Goal: Task Accomplishment & Management: Complete application form

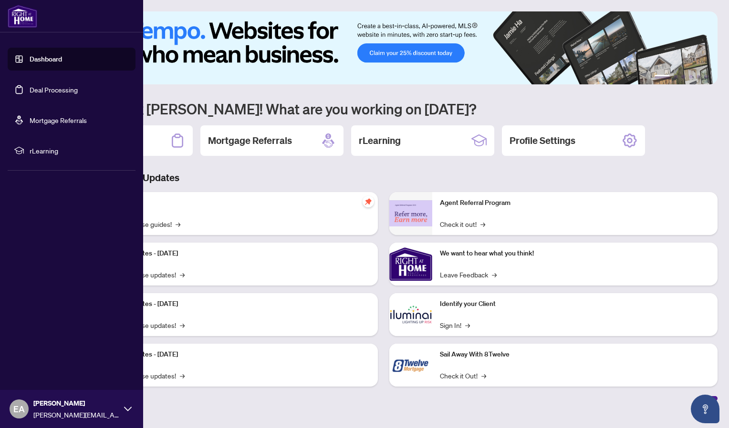
click at [39, 93] on link "Deal Processing" at bounding box center [54, 89] width 48 height 9
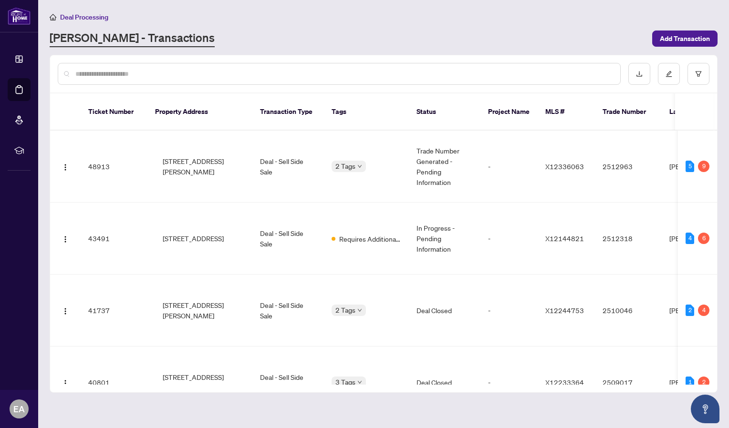
click at [185, 77] on input "text" at bounding box center [343, 74] width 537 height 10
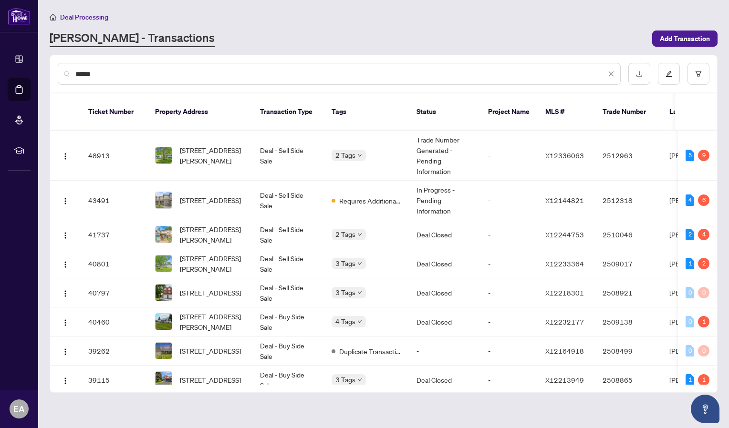
type input "******"
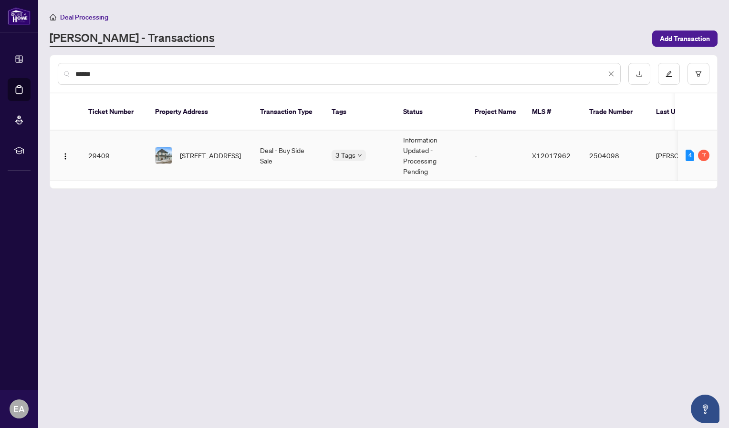
click at [209, 154] on span "[STREET_ADDRESS]" at bounding box center [210, 155] width 61 height 10
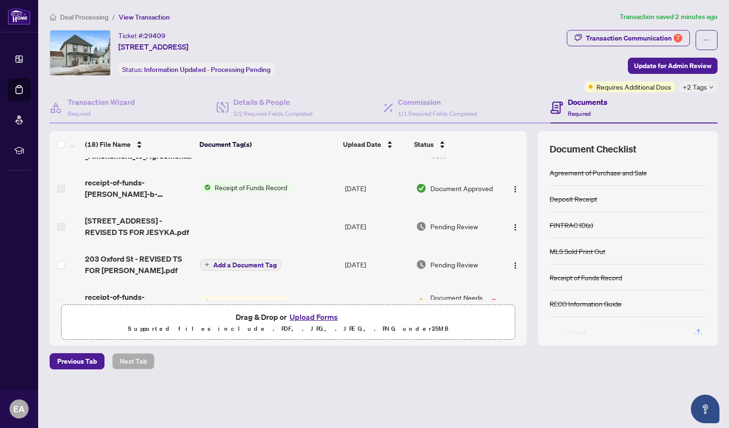
scroll to position [160, 0]
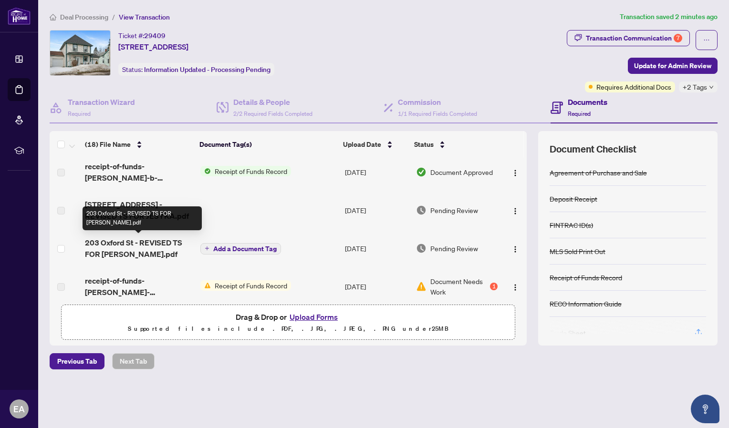
click at [160, 249] on span "203 Oxford St - REVISED TS FOR [PERSON_NAME].pdf" at bounding box center [139, 248] width 108 height 23
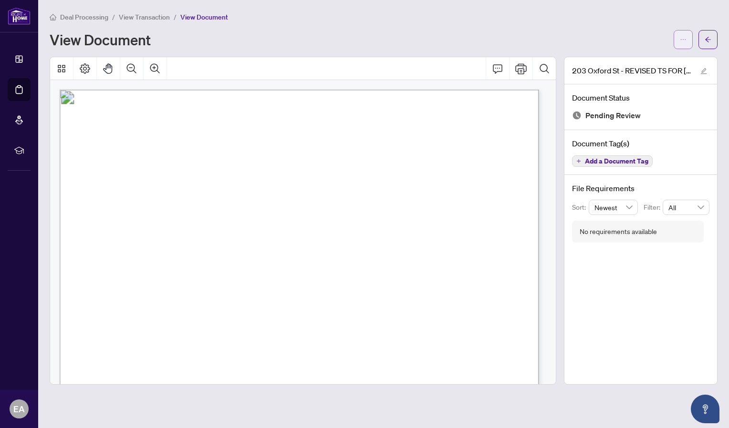
click at [685, 41] on icon "ellipsis" at bounding box center [683, 39] width 7 height 7
click at [638, 64] on span "Download" at bounding box center [648, 60] width 73 height 10
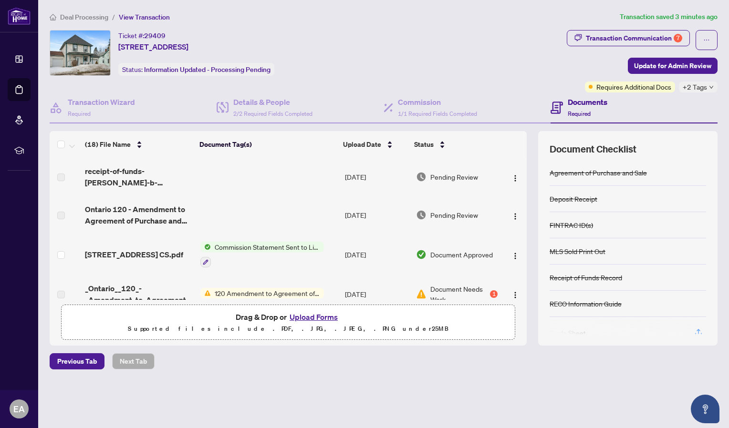
click at [332, 320] on button "Upload Forms" at bounding box center [314, 317] width 54 height 12
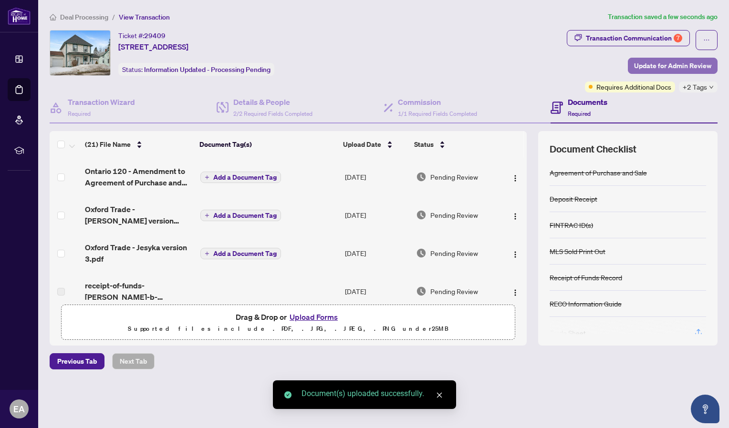
click at [660, 71] on span "Update for Admin Review" at bounding box center [672, 65] width 77 height 15
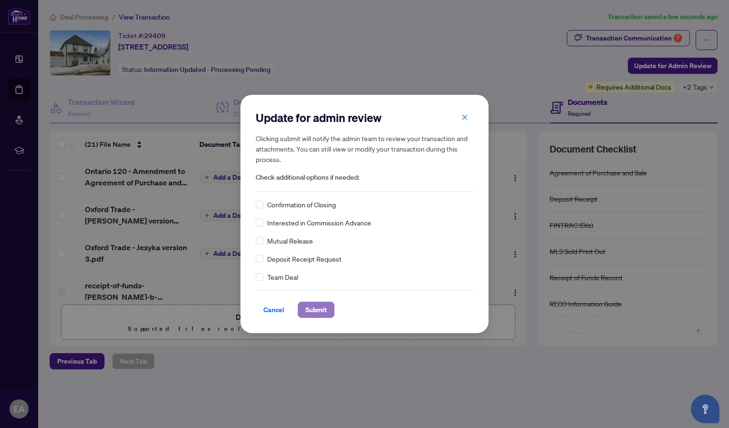
click at [315, 309] on span "Submit" at bounding box center [315, 309] width 21 height 15
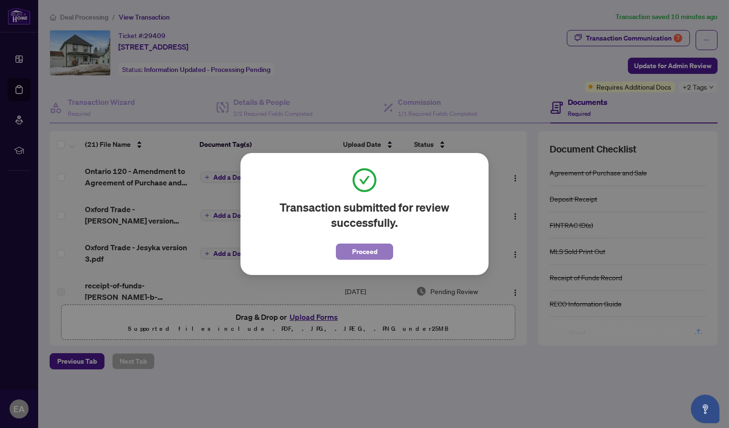
click at [364, 255] on span "Proceed" at bounding box center [364, 251] width 25 height 15
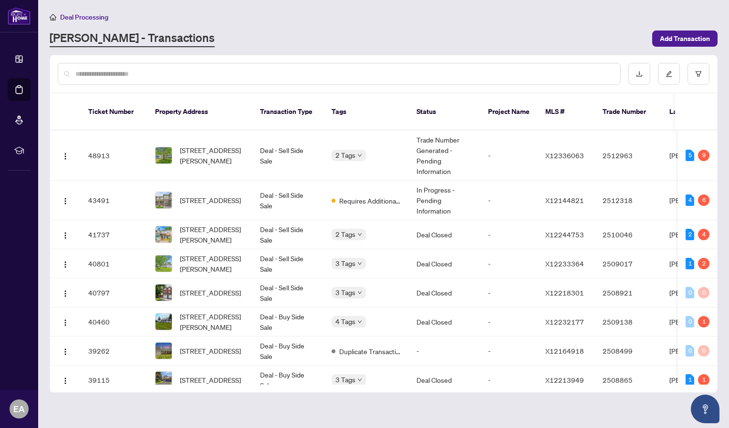
click at [205, 73] on input "text" at bounding box center [343, 74] width 537 height 10
type input "*********"
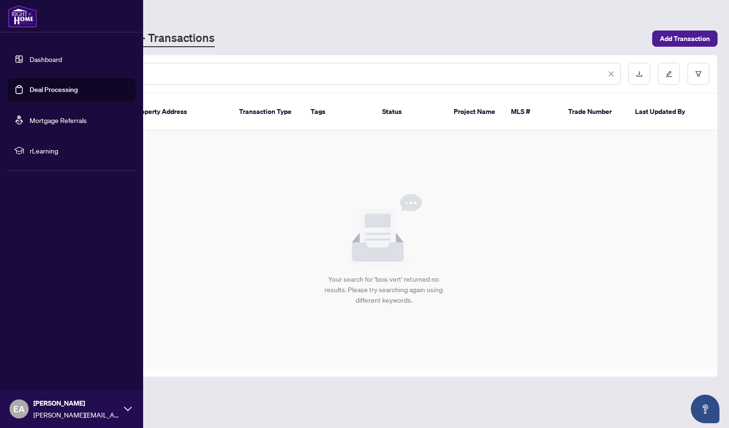
click at [30, 85] on link "Deal Processing" at bounding box center [54, 89] width 48 height 9
click at [30, 58] on link "Dashboard" at bounding box center [46, 59] width 32 height 9
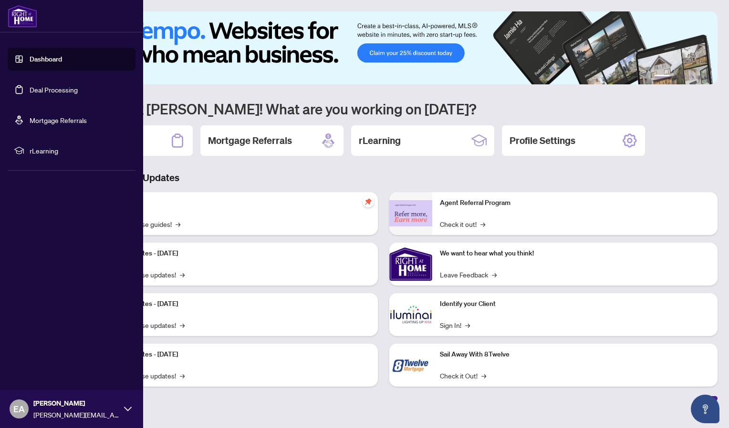
click at [30, 94] on link "Deal Processing" at bounding box center [54, 89] width 48 height 9
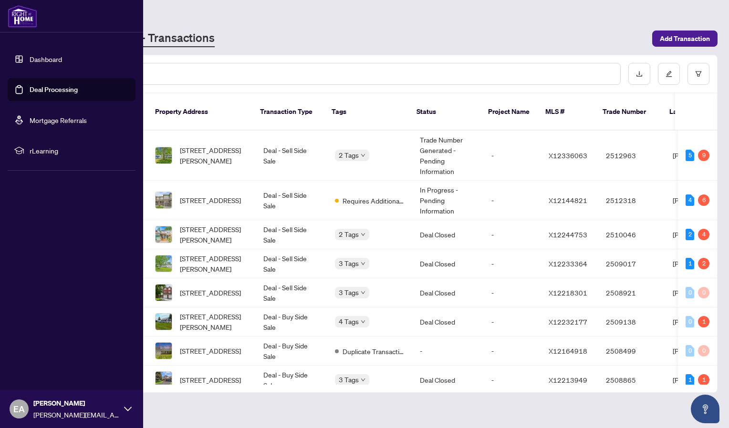
click at [43, 93] on link "Deal Processing" at bounding box center [54, 89] width 48 height 9
click at [48, 55] on link "Dashboard" at bounding box center [46, 59] width 32 height 9
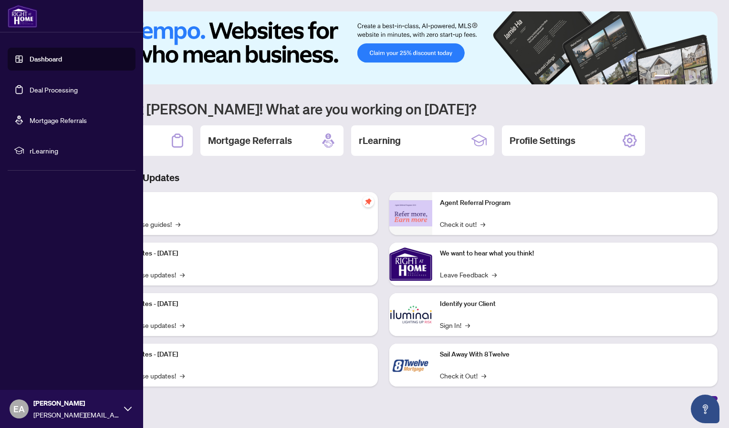
click at [34, 20] on img at bounding box center [23, 16] width 30 height 23
click at [25, 407] on span "EA" at bounding box center [19, 409] width 19 height 19
click at [39, 349] on span "Logout" at bounding box center [38, 352] width 21 height 15
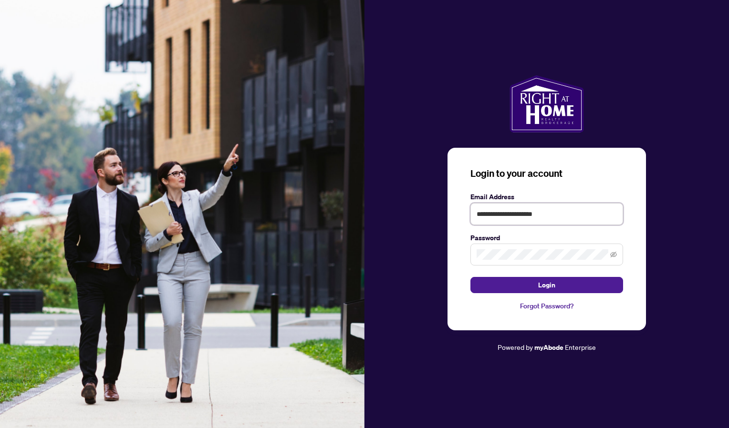
click at [566, 217] on input "**********" at bounding box center [546, 214] width 153 height 22
type input "**********"
click at [510, 291] on button "Login" at bounding box center [546, 285] width 153 height 16
